Goal: Task Accomplishment & Management: Use online tool/utility

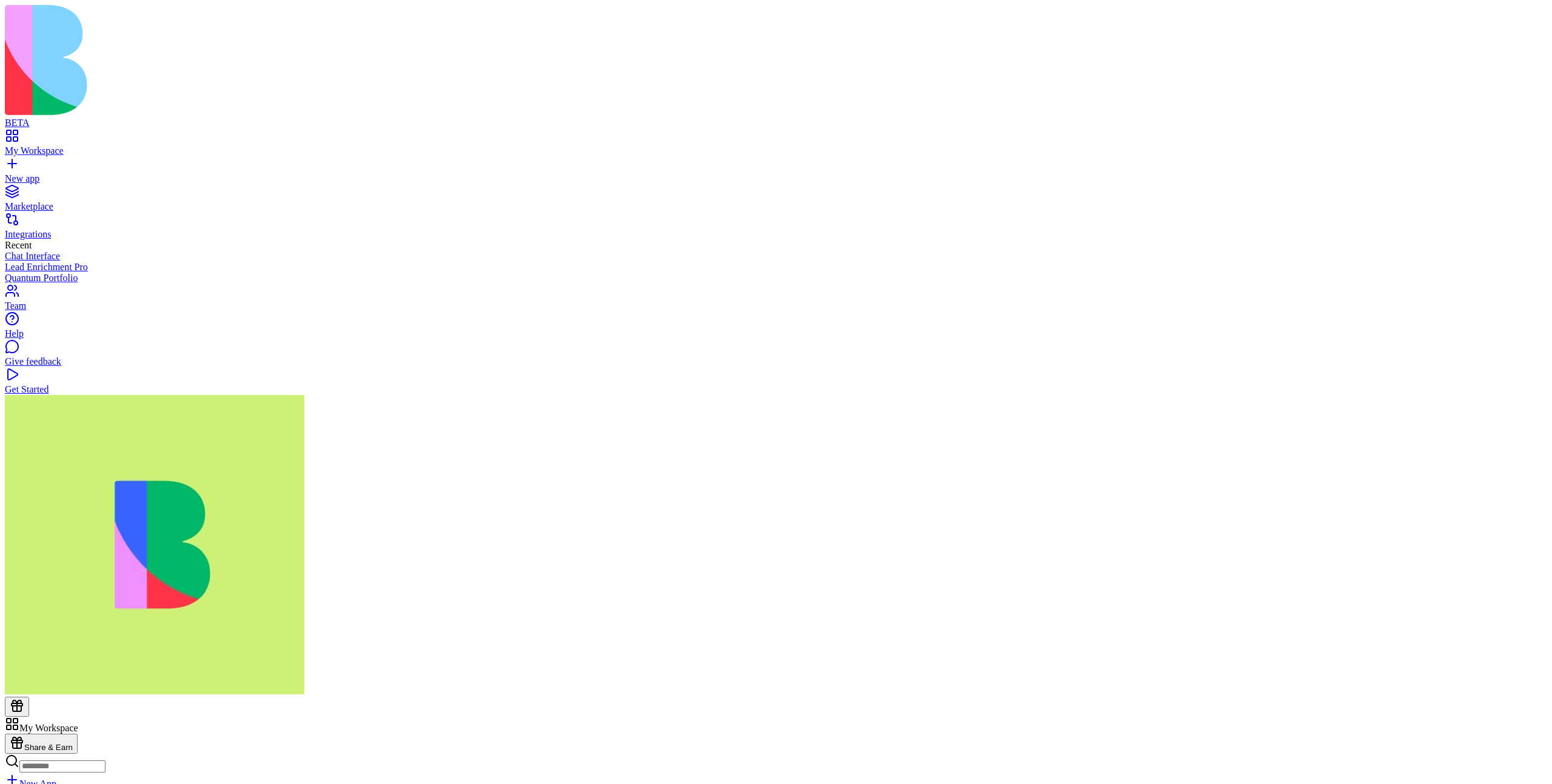
click at [1324, 717] on header "Quantum Portfolio Invite & Share" at bounding box center [776, 783] width 1543 height 133
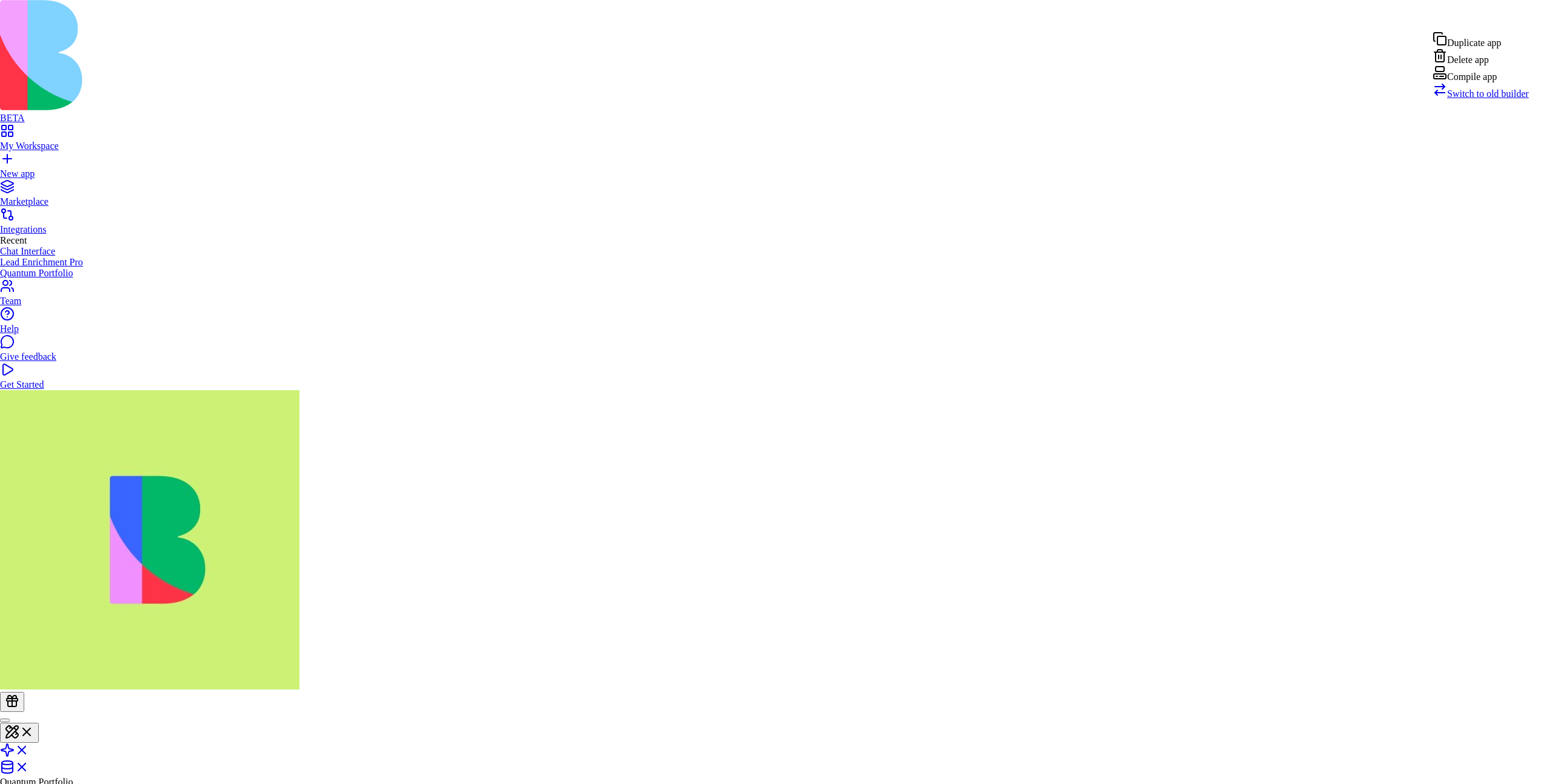
click at [1496, 83] on div "Compile app" at bounding box center [1481, 74] width 97 height 17
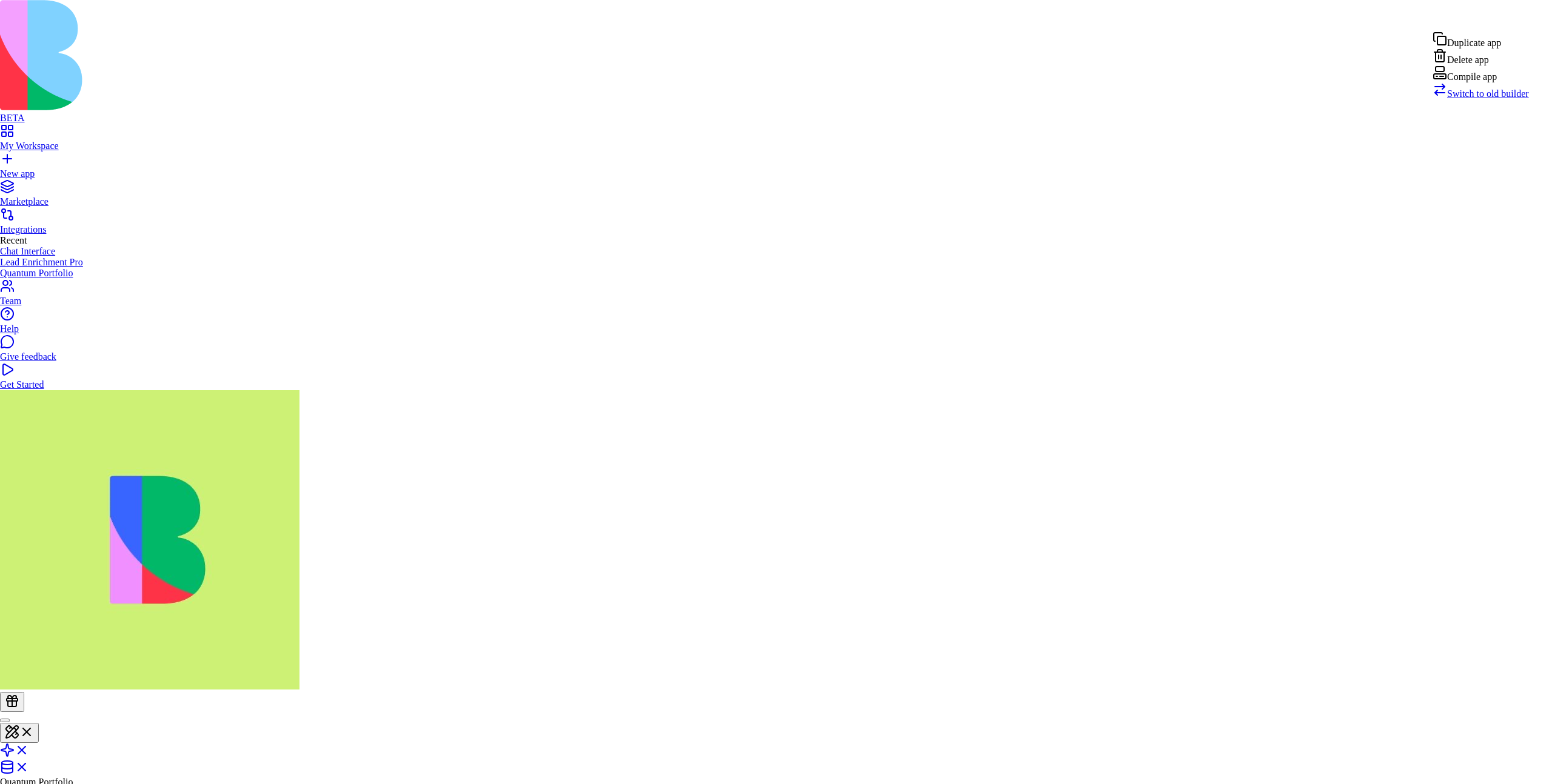
click at [1485, 83] on div "Compile app" at bounding box center [1481, 74] width 97 height 17
